Goal: Entertainment & Leisure: Consume media (video, audio)

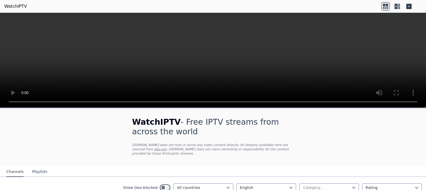
click at [398, 6] on icon at bounding box center [397, 6] width 9 height 9
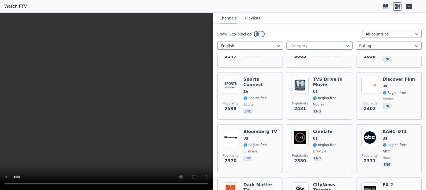
scroll to position [226, 0]
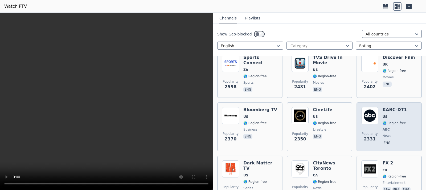
click at [390, 127] on span "ABC" at bounding box center [394, 129] width 24 height 4
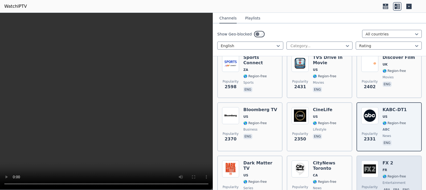
click at [393, 170] on div "FX 2 FR 🌎 Region-free entertainment ara fra eng" at bounding box center [396, 179] width 29 height 38
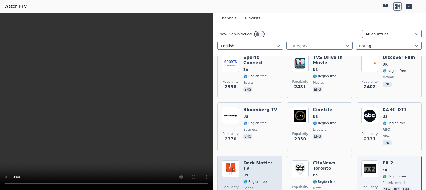
click at [251, 179] on span "🌎 Region-free" at bounding box center [254, 181] width 23 height 4
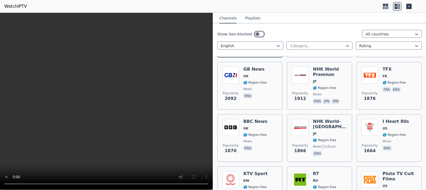
scroll to position [379, 0]
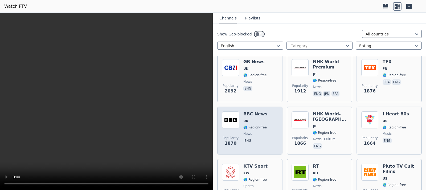
click at [255, 125] on span "🌎 Region-free" at bounding box center [254, 127] width 23 height 4
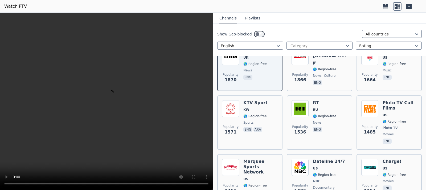
scroll to position [443, 0]
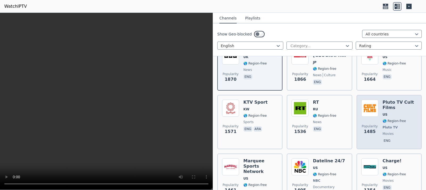
click at [392, 119] on span "🌎 Region-free" at bounding box center [393, 121] width 23 height 4
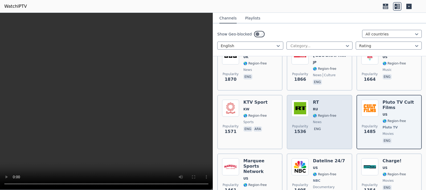
click at [317, 120] on span "news" at bounding box center [317, 122] width 9 height 4
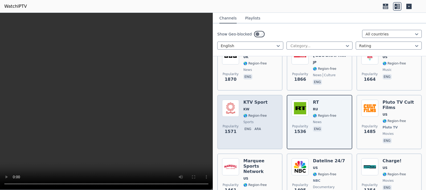
click at [247, 121] on div "KTV Sport KW 🌎 Region-free sports eng ara" at bounding box center [255, 121] width 24 height 45
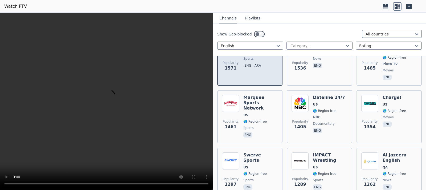
scroll to position [507, 0]
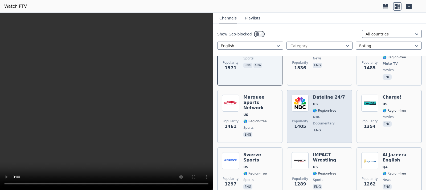
click at [316, 110] on div "Dateline 24/7 US 🌎 Region-free NBC documentary eng" at bounding box center [329, 116] width 32 height 44
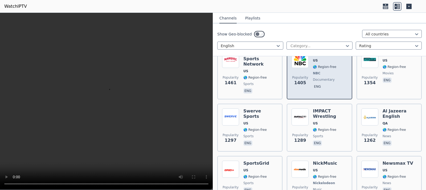
scroll to position [551, 0]
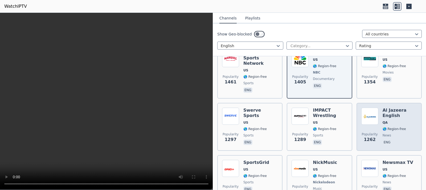
click at [378, 124] on div "Popularity 1262 Al Jazeera English QA 🌎 Region-free news eng" at bounding box center [389, 126] width 56 height 38
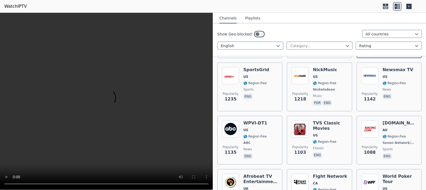
scroll to position [643, 0]
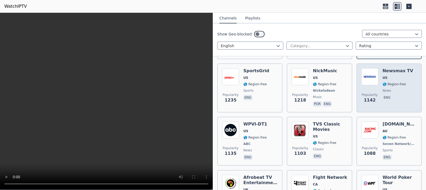
click at [399, 88] on span "news" at bounding box center [397, 90] width 31 height 4
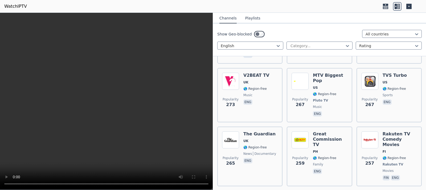
scroll to position [3486, 0]
